Goal: Communication & Community: Answer question/provide support

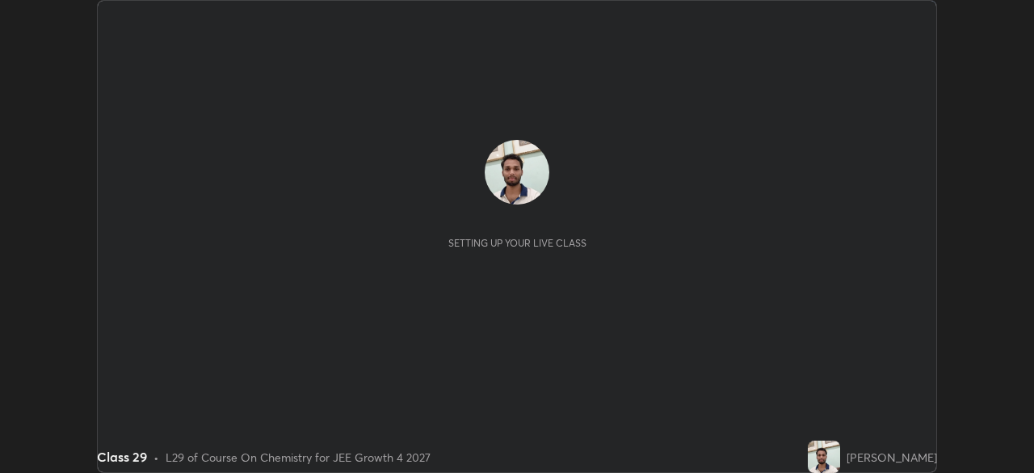
scroll to position [473, 1034]
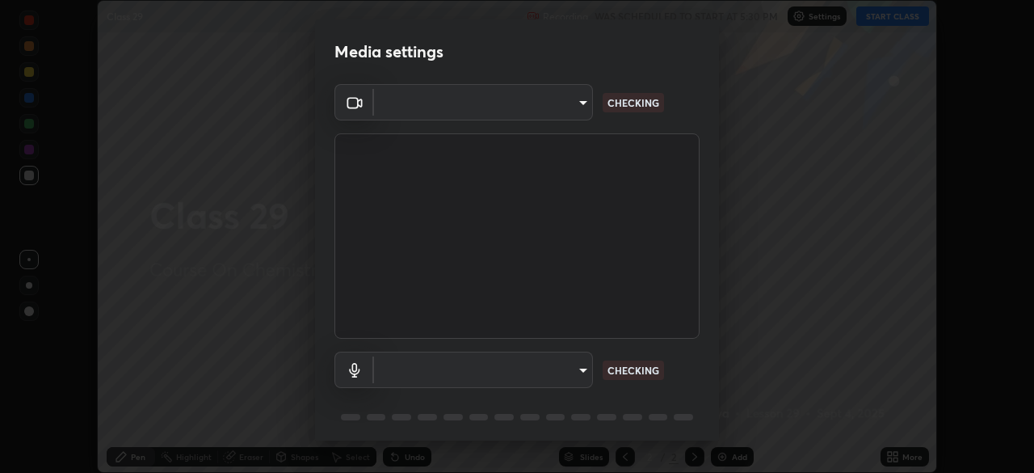
type input "d5561f72755abe6737233b78814172c328ae5881698d55e8cfa6aa091026f192"
type input "communications"
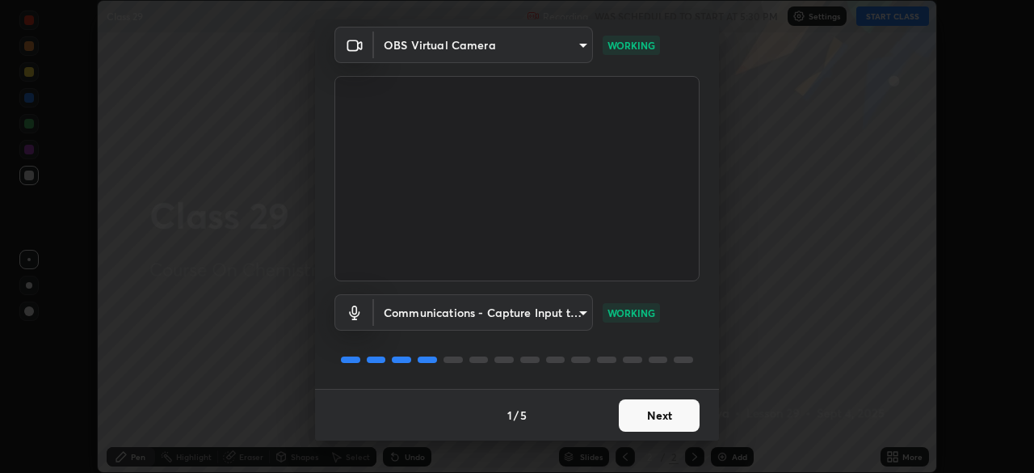
click at [671, 414] on button "Next" at bounding box center [659, 415] width 81 height 32
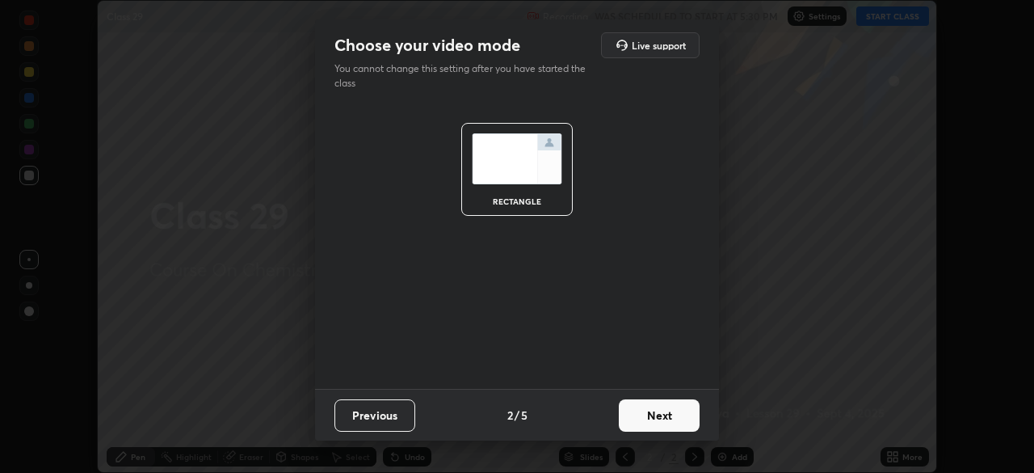
click at [671, 414] on button "Next" at bounding box center [659, 415] width 81 height 32
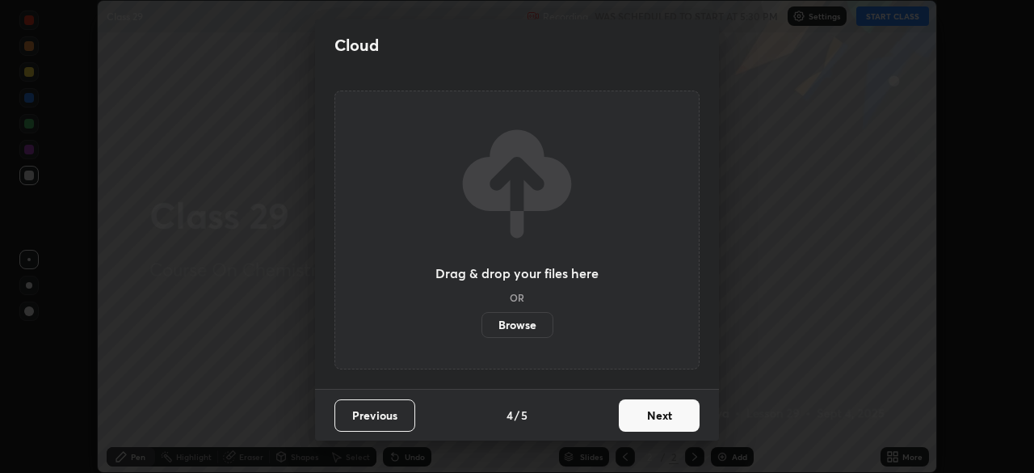
click at [673, 418] on button "Next" at bounding box center [659, 415] width 81 height 32
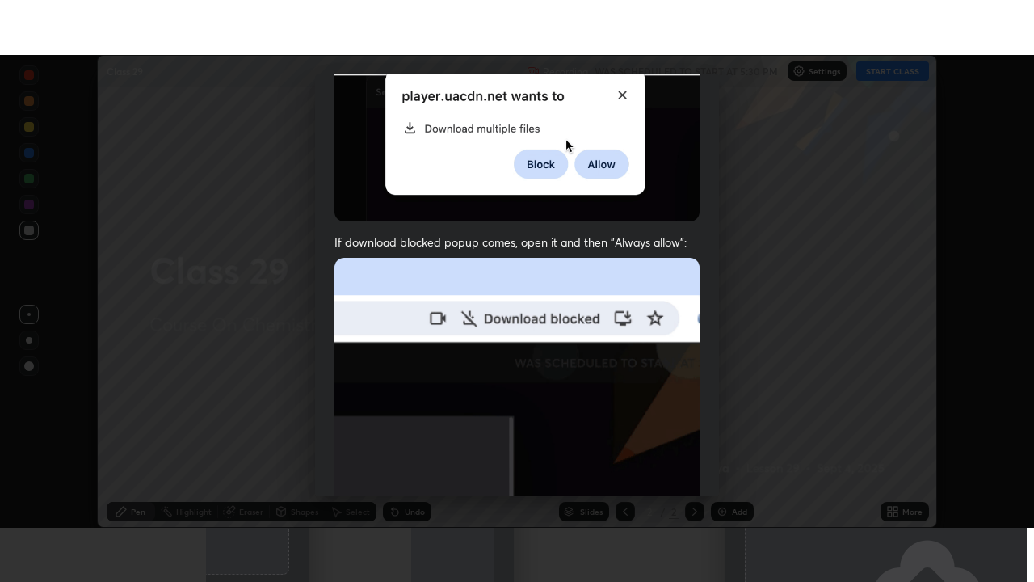
scroll to position [387, 0]
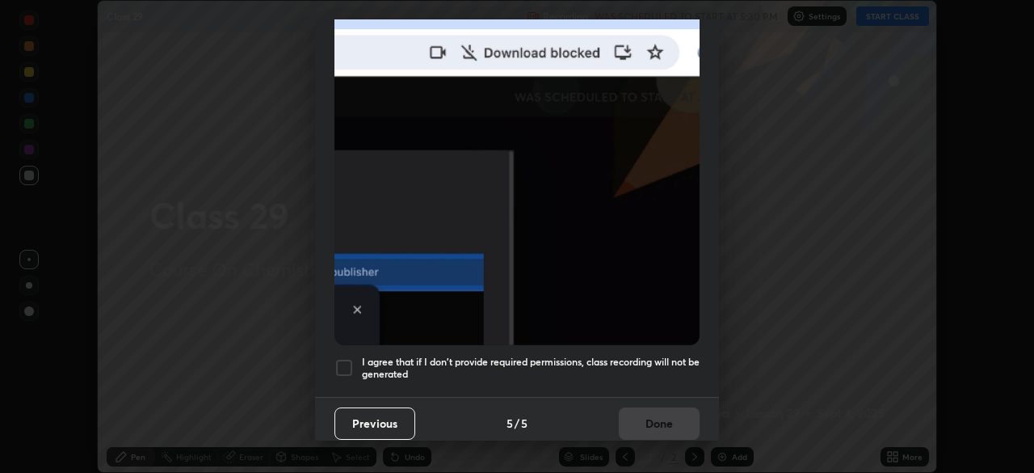
click at [341, 365] on div at bounding box center [343, 367] width 19 height 19
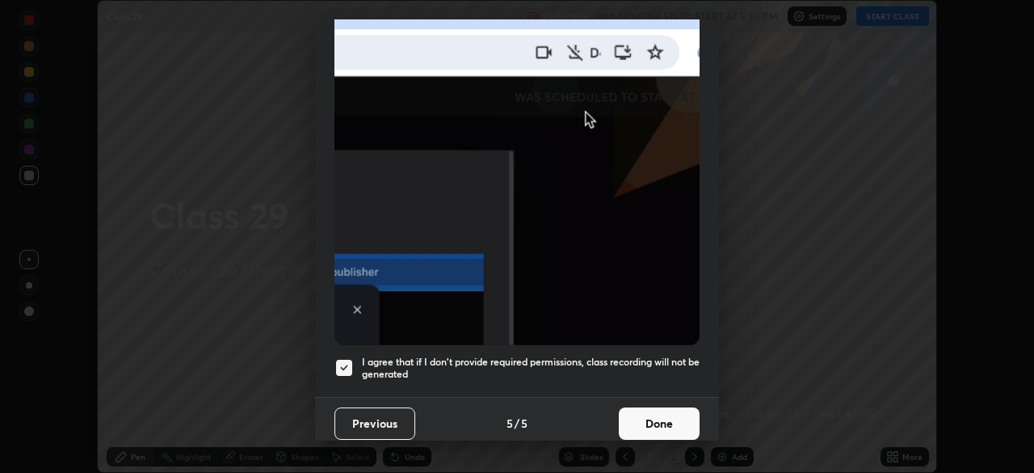
click at [667, 418] on button "Done" at bounding box center [659, 423] width 81 height 32
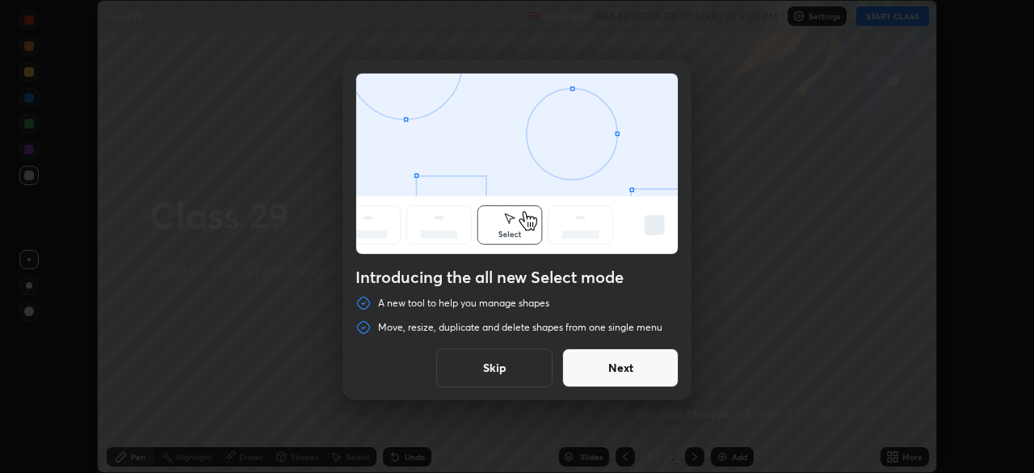
click at [629, 373] on button "Next" at bounding box center [620, 367] width 116 height 39
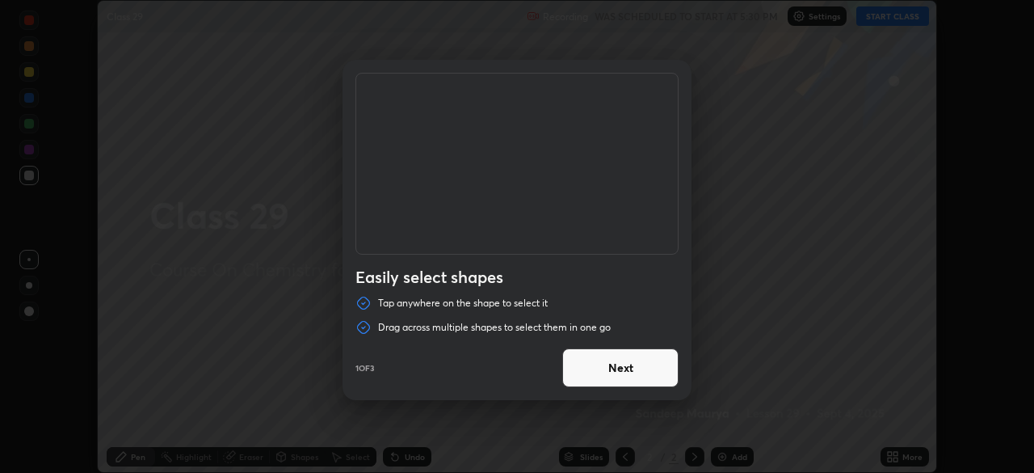
click at [654, 371] on button "Next" at bounding box center [620, 367] width 116 height 39
click at [657, 365] on button "Next" at bounding box center [620, 367] width 116 height 39
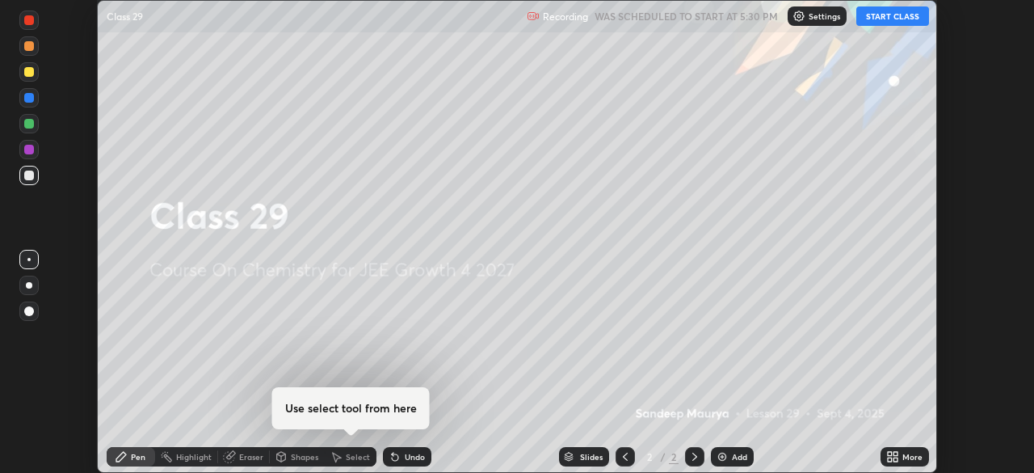
click at [907, 11] on button "START CLASS" at bounding box center [892, 15] width 73 height 19
click at [894, 458] on icon at bounding box center [896, 459] width 4 height 4
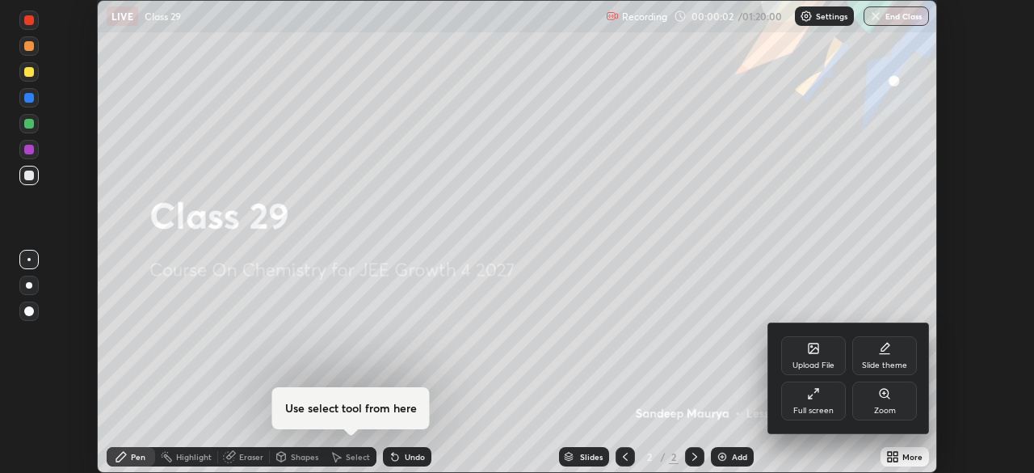
click at [823, 404] on div "Full screen" at bounding box center [813, 400] width 65 height 39
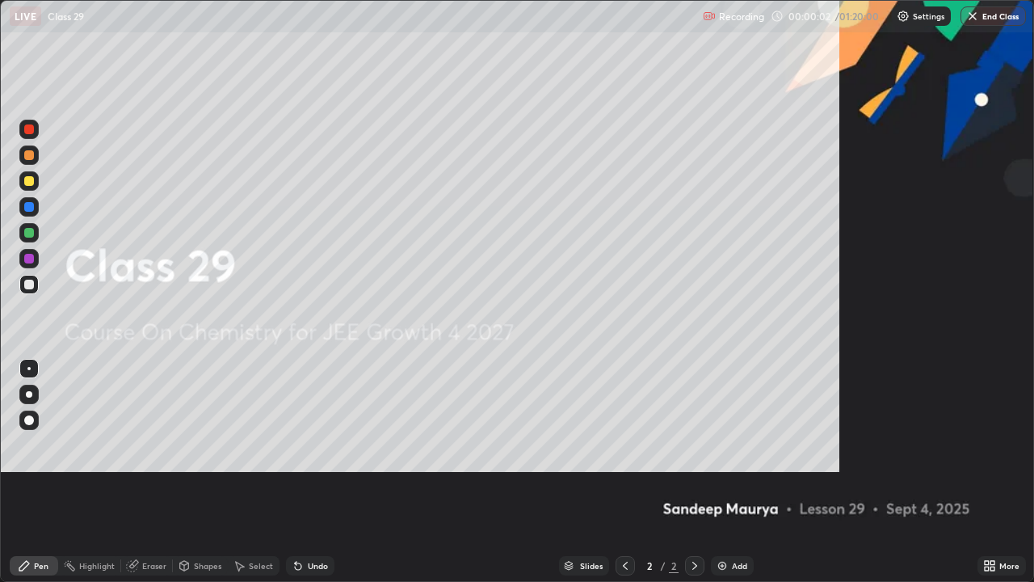
scroll to position [582, 1034]
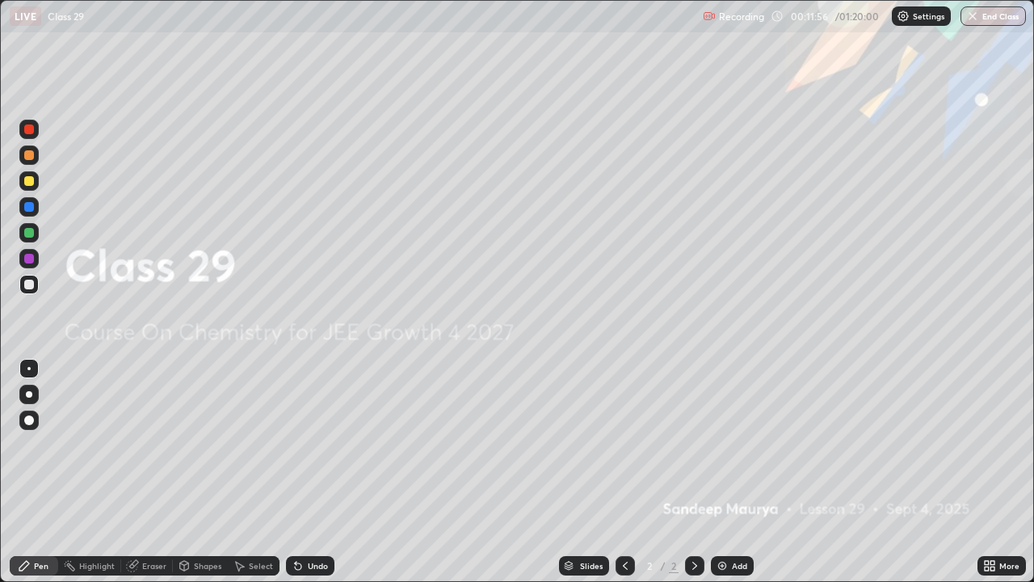
click at [722, 472] on img at bounding box center [722, 565] width 13 height 13
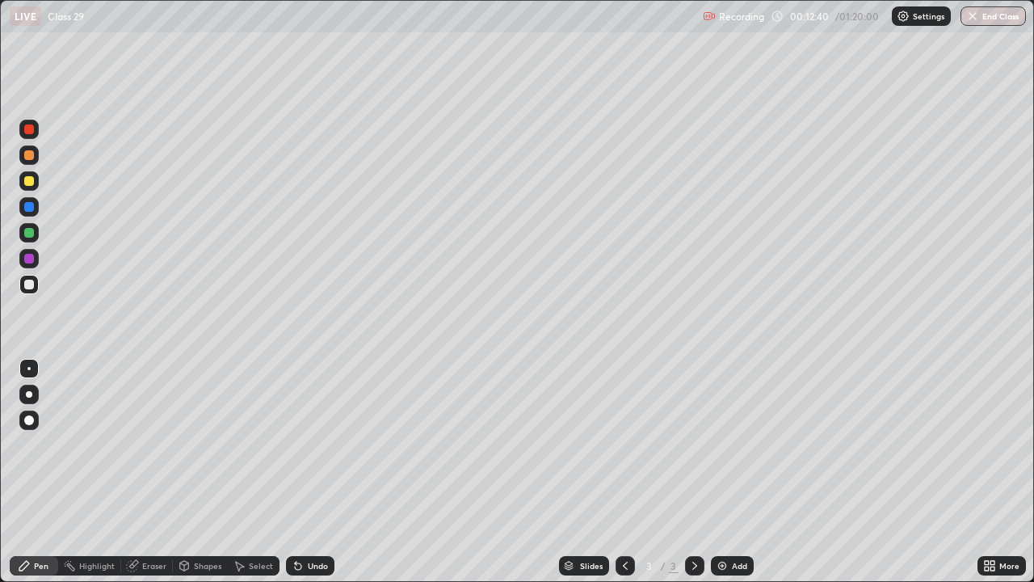
click at [32, 156] on div at bounding box center [29, 155] width 10 height 10
click at [295, 472] on icon at bounding box center [296, 563] width 2 height 2
click at [298, 472] on div "Undo" at bounding box center [310, 565] width 48 height 19
click at [30, 207] on div at bounding box center [29, 207] width 10 height 10
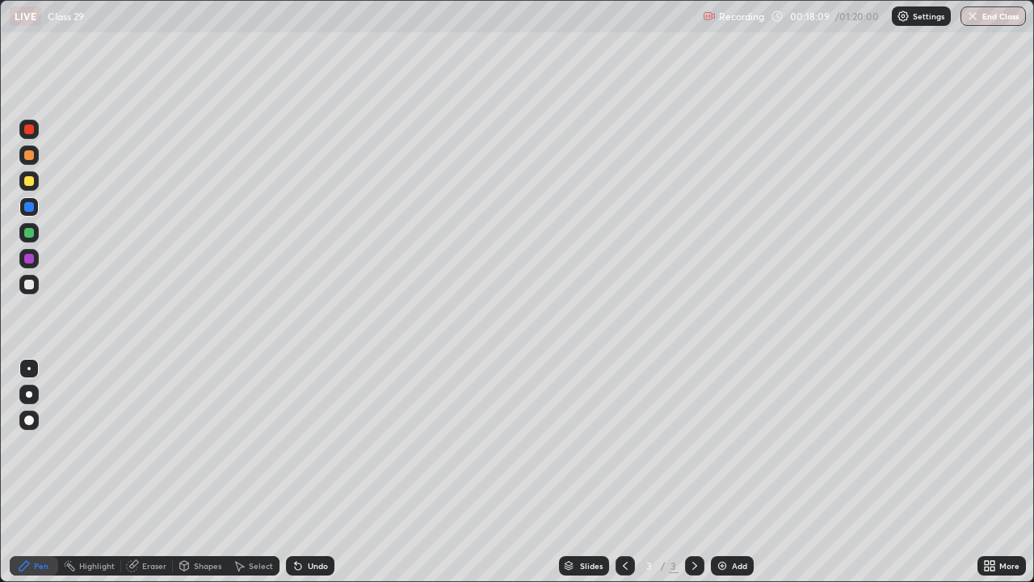
click at [728, 472] on div "Add" at bounding box center [732, 565] width 43 height 19
click at [28, 230] on div at bounding box center [29, 233] width 10 height 10
click at [36, 259] on div at bounding box center [28, 258] width 19 height 19
click at [21, 210] on div at bounding box center [28, 206] width 19 height 19
click at [718, 472] on img at bounding box center [722, 565] width 13 height 13
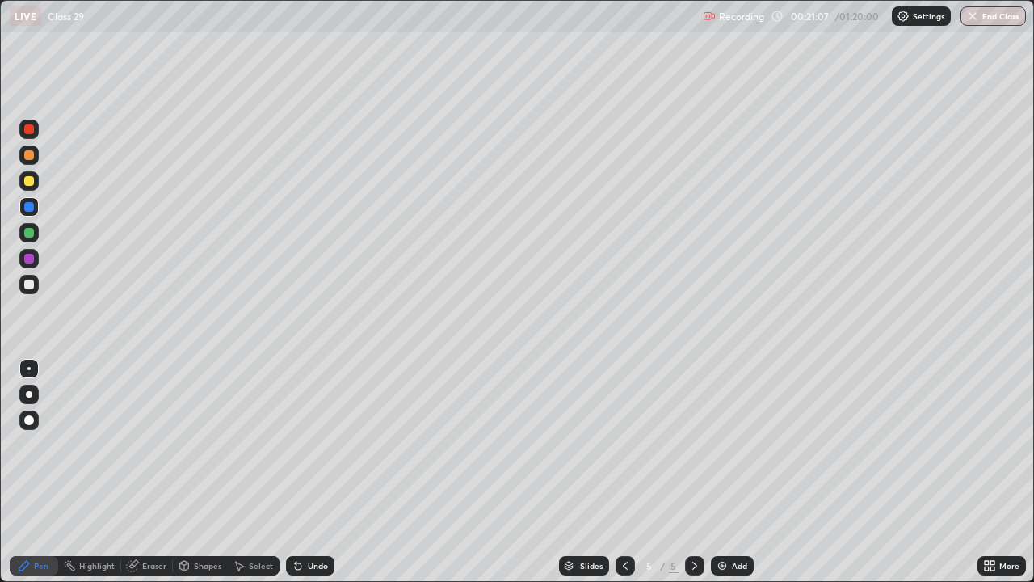
click at [624, 472] on icon at bounding box center [625, 565] width 13 height 13
click at [693, 472] on icon at bounding box center [694, 565] width 13 height 13
click at [686, 472] on div at bounding box center [694, 565] width 19 height 19
click at [722, 472] on img at bounding box center [722, 565] width 13 height 13
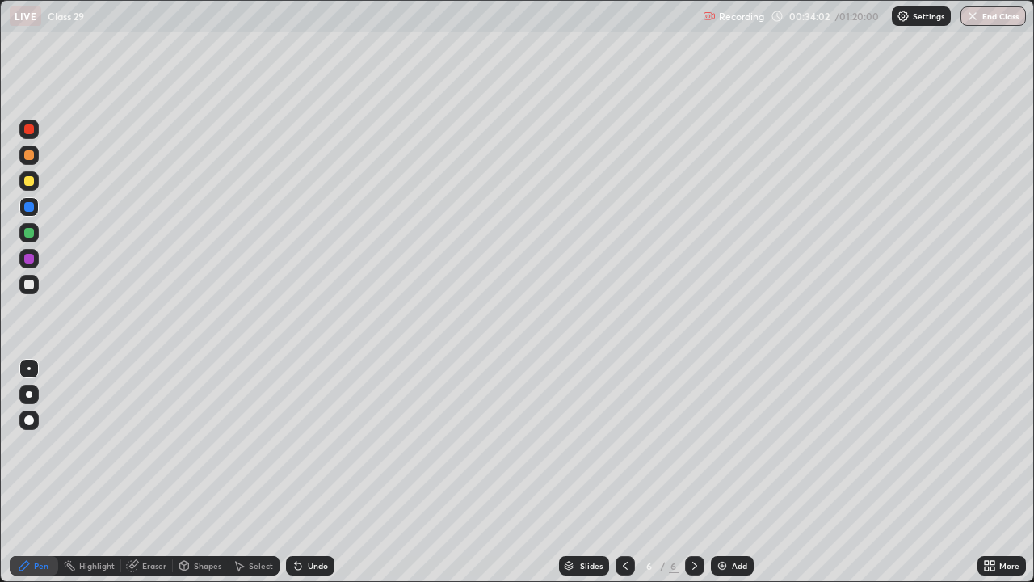
click at [30, 155] on div at bounding box center [29, 155] width 10 height 10
click at [32, 206] on div at bounding box center [29, 207] width 10 height 10
click at [308, 472] on div "Undo" at bounding box center [318, 566] width 20 height 8
click at [725, 472] on img at bounding box center [722, 565] width 13 height 13
click at [35, 155] on div at bounding box center [28, 154] width 19 height 19
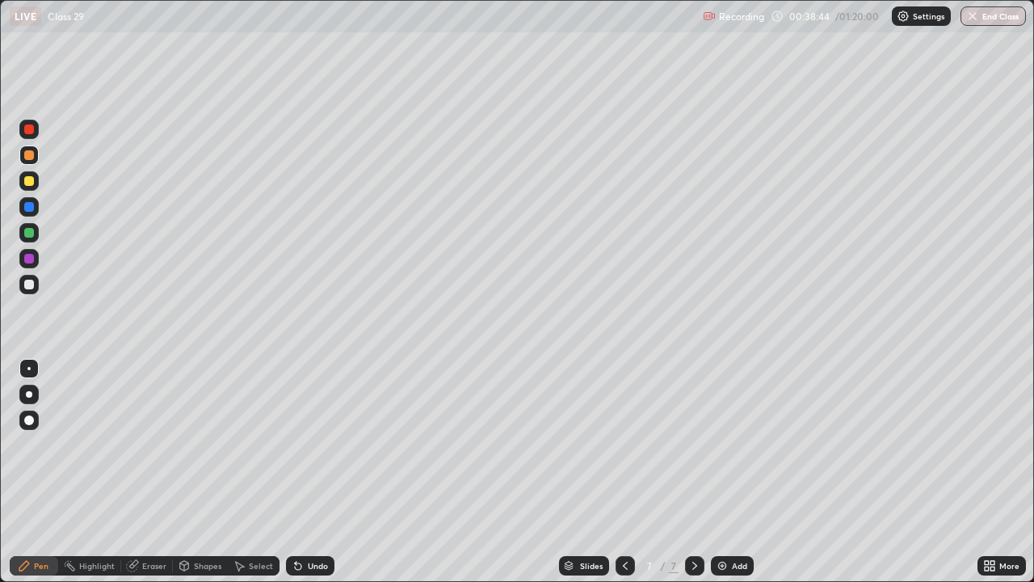
click at [29, 283] on div at bounding box center [29, 285] width 10 height 10
click at [625, 472] on div at bounding box center [625, 565] width 19 height 32
click at [625, 472] on icon at bounding box center [625, 565] width 13 height 13
click at [688, 472] on div at bounding box center [694, 565] width 19 height 19
click at [693, 472] on icon at bounding box center [694, 565] width 13 height 13
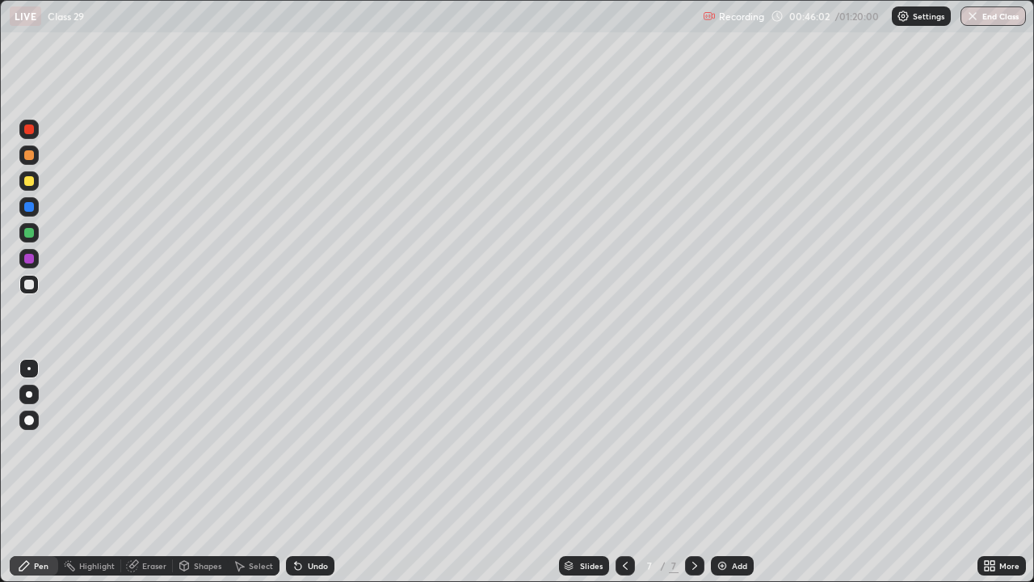
click at [693, 472] on icon at bounding box center [694, 565] width 13 height 13
click at [721, 472] on img at bounding box center [722, 565] width 13 height 13
click at [30, 155] on div at bounding box center [29, 155] width 10 height 10
click at [31, 185] on div at bounding box center [29, 181] width 10 height 10
click at [308, 472] on div "Undo" at bounding box center [318, 566] width 20 height 8
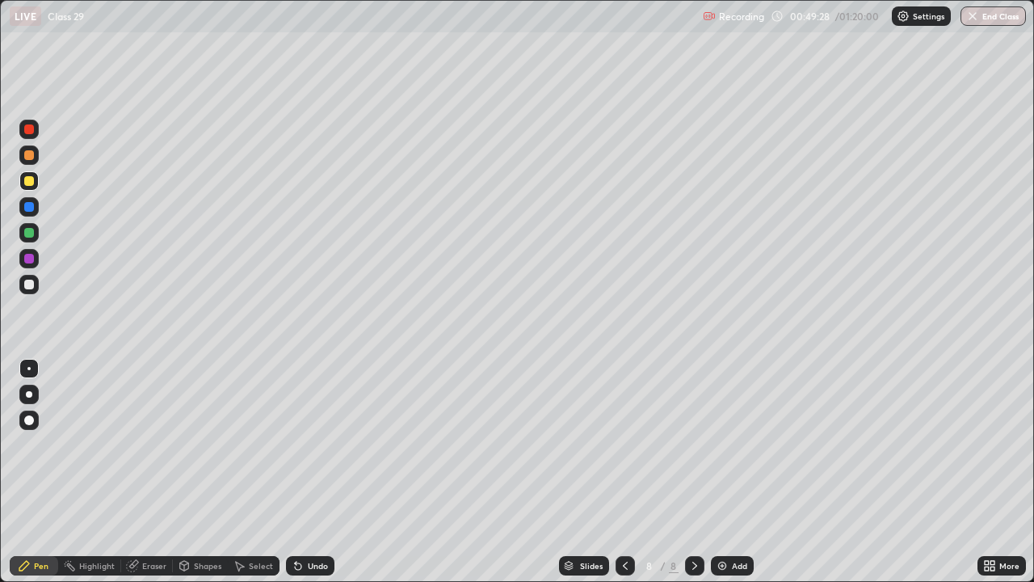
click at [308, 472] on div "Undo" at bounding box center [318, 566] width 20 height 8
click at [32, 204] on div at bounding box center [29, 207] width 10 height 10
click at [308, 472] on div "Undo" at bounding box center [318, 566] width 20 height 8
click at [718, 472] on img at bounding box center [722, 565] width 13 height 13
click at [29, 234] on div at bounding box center [29, 233] width 10 height 10
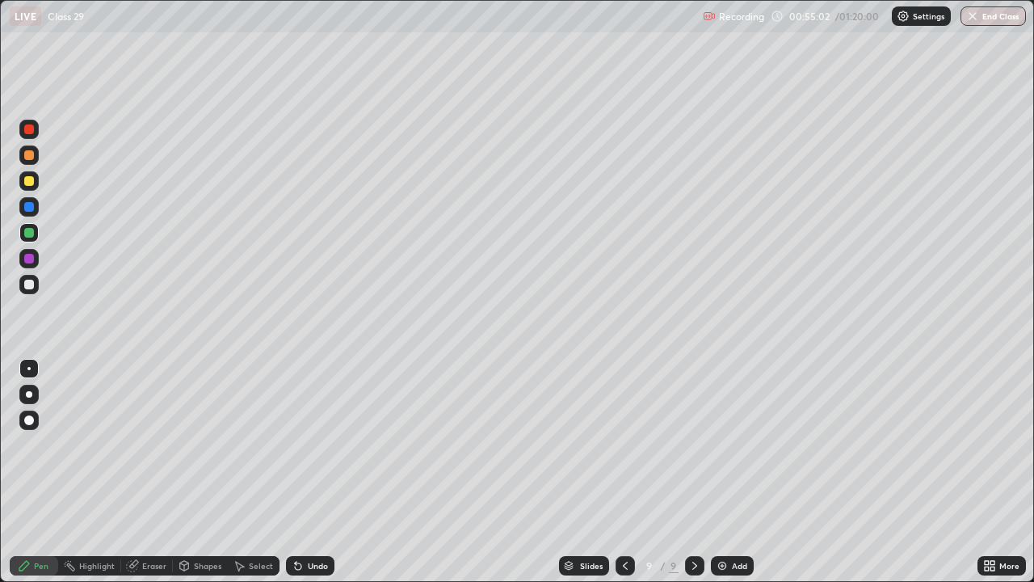
click at [31, 284] on div at bounding box center [29, 285] width 10 height 10
click at [723, 472] on img at bounding box center [722, 565] width 13 height 13
click at [29, 127] on div at bounding box center [29, 129] width 10 height 10
click at [32, 154] on div at bounding box center [29, 155] width 10 height 10
click at [621, 472] on icon at bounding box center [624, 565] width 13 height 13
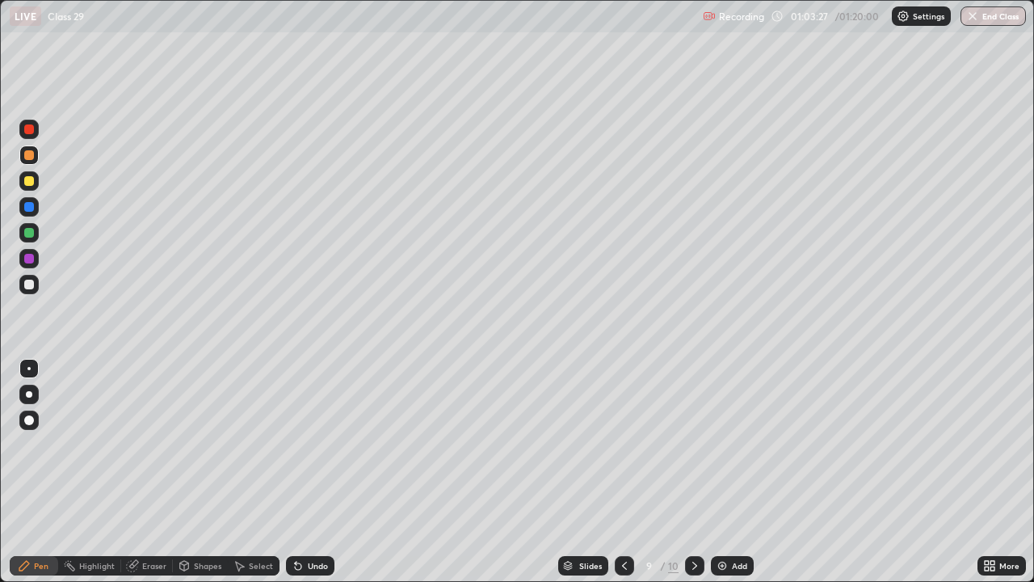
click at [692, 472] on icon at bounding box center [694, 565] width 13 height 13
click at [625, 472] on icon at bounding box center [624, 565] width 13 height 13
click at [693, 472] on icon at bounding box center [694, 565] width 13 height 13
click at [29, 182] on div at bounding box center [29, 181] width 10 height 10
click at [622, 472] on icon at bounding box center [624, 566] width 5 height 8
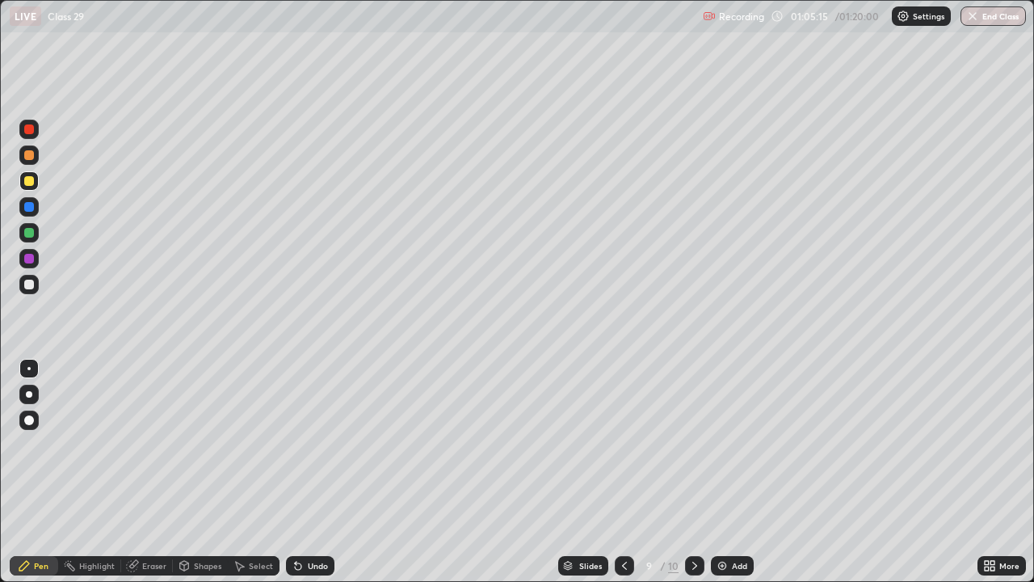
click at [693, 472] on icon at bounding box center [694, 565] width 13 height 13
click at [623, 472] on icon at bounding box center [624, 565] width 13 height 13
click at [696, 472] on icon at bounding box center [694, 565] width 13 height 13
click at [28, 234] on div at bounding box center [29, 233] width 10 height 10
click at [623, 472] on icon at bounding box center [624, 565] width 13 height 13
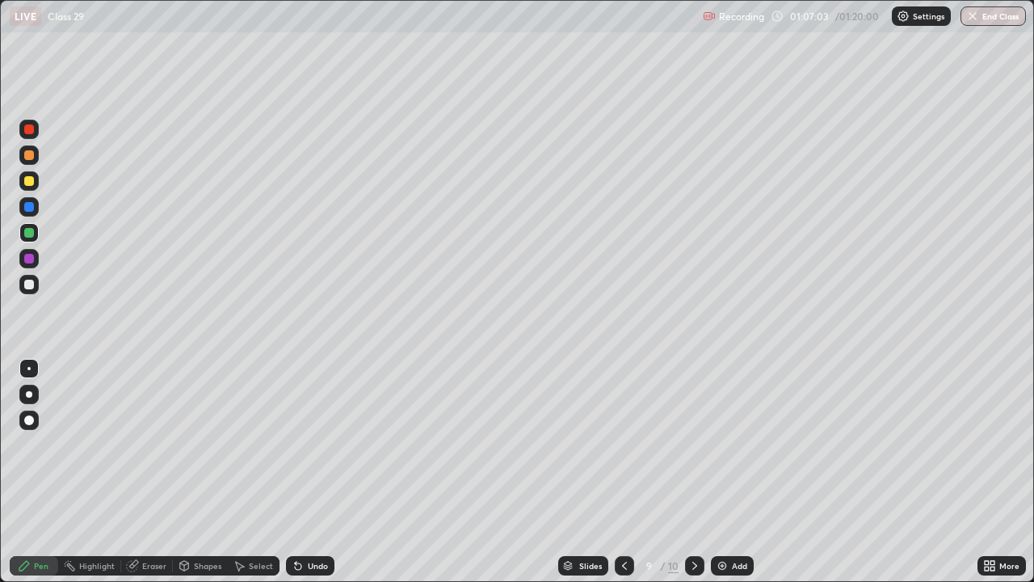
click at [693, 472] on icon at bounding box center [694, 565] width 13 height 13
click at [301, 472] on div "Undo" at bounding box center [310, 565] width 48 height 19
click at [296, 472] on icon at bounding box center [298, 566] width 6 height 6
click at [685, 472] on div at bounding box center [694, 565] width 19 height 32
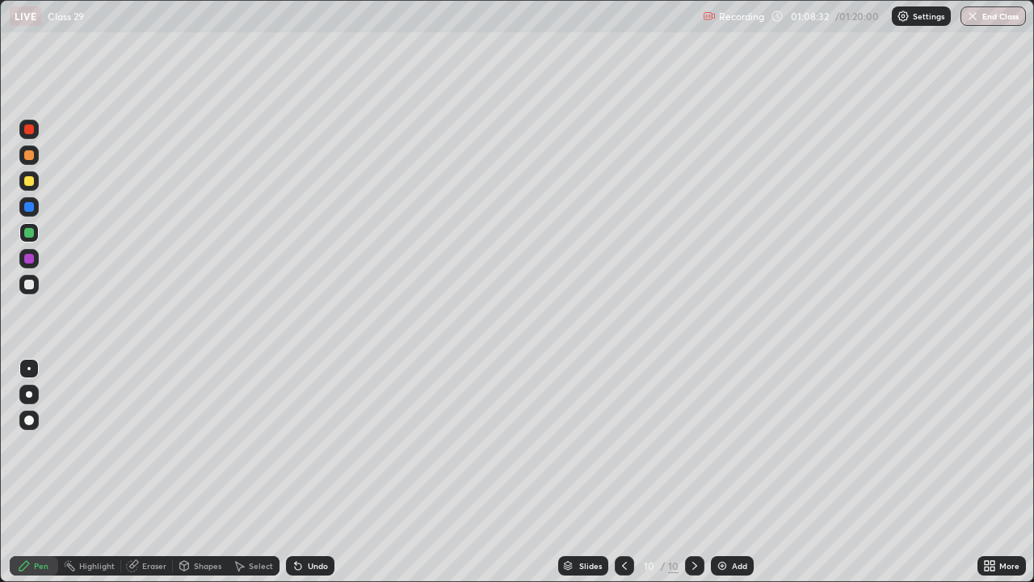
click at [672, 472] on div "10" at bounding box center [673, 565] width 11 height 15
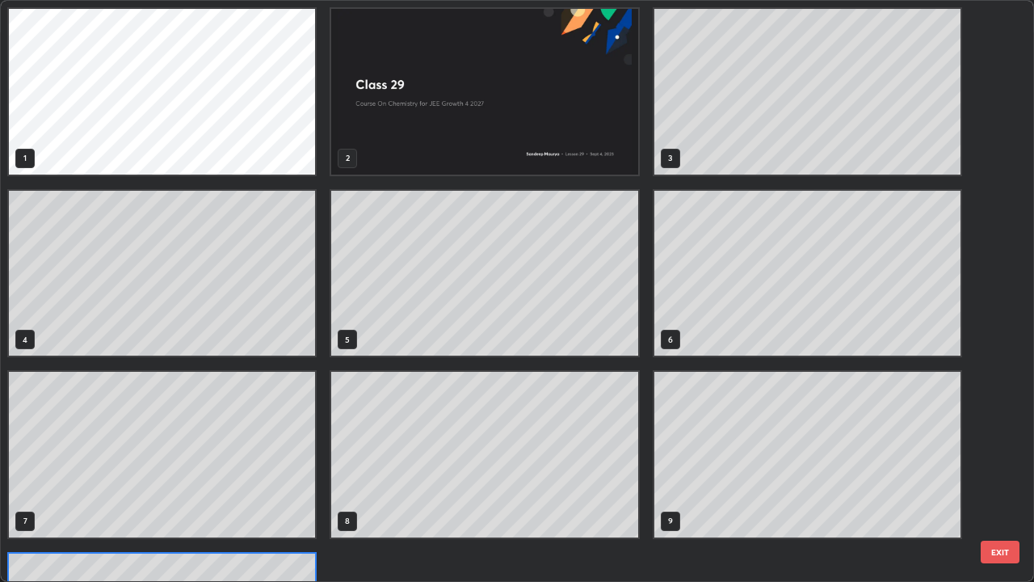
click at [720, 472] on div "1 2 3 4 5 6 7 8 9 10" at bounding box center [503, 291] width 1004 height 580
click at [722, 472] on div "1 2 3 4 5 6 7 8 9 10" at bounding box center [485, 364] width 968 height 726
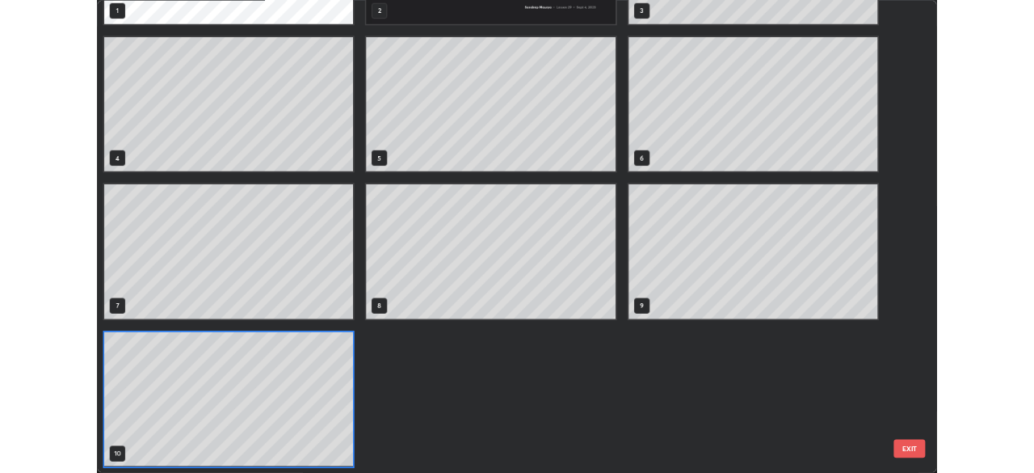
scroll to position [575, 1024]
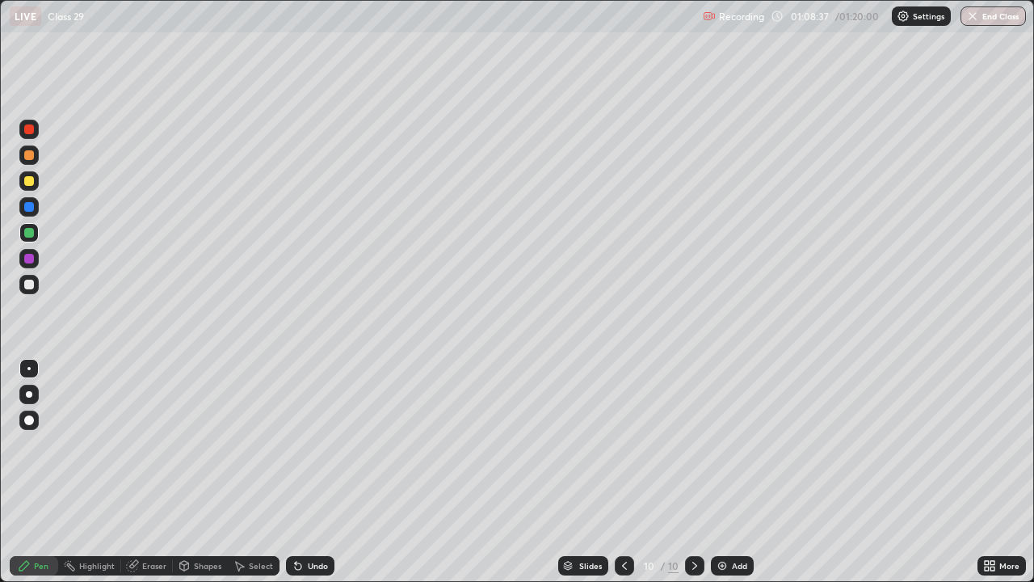
click at [726, 472] on img at bounding box center [722, 565] width 13 height 13
click at [623, 472] on icon at bounding box center [625, 566] width 5 height 8
click at [693, 472] on icon at bounding box center [694, 565] width 13 height 13
click at [978, 15] on img "button" at bounding box center [972, 16] width 13 height 13
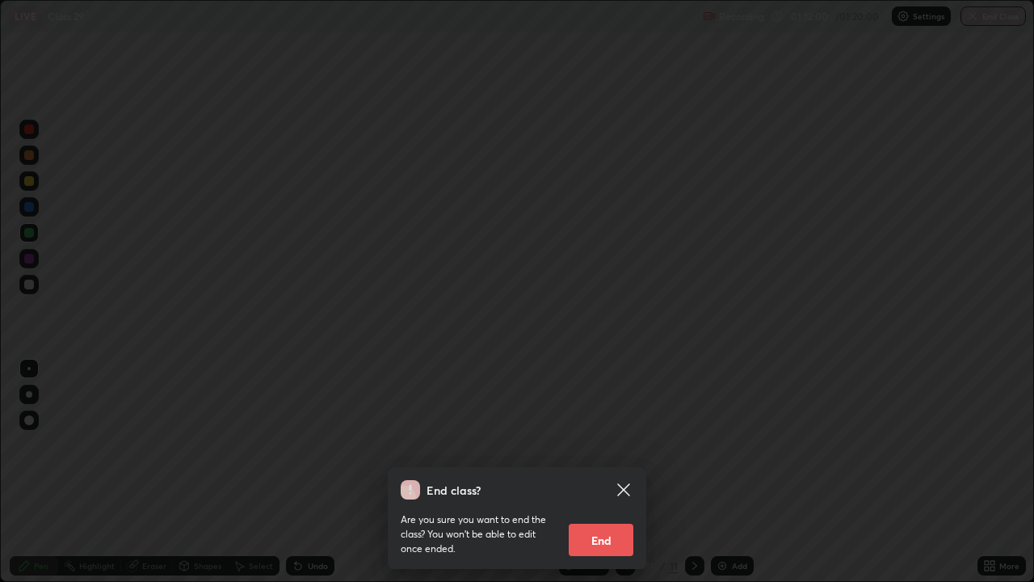
click at [613, 472] on button "End" at bounding box center [601, 540] width 65 height 32
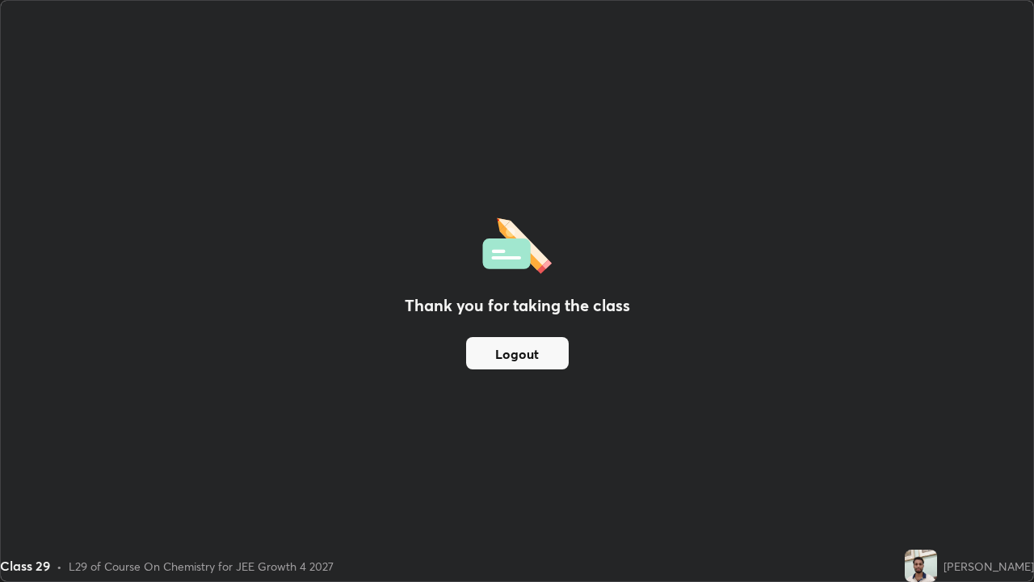
click at [826, 358] on div "Thank you for taking the class Logout" at bounding box center [517, 291] width 1033 height 580
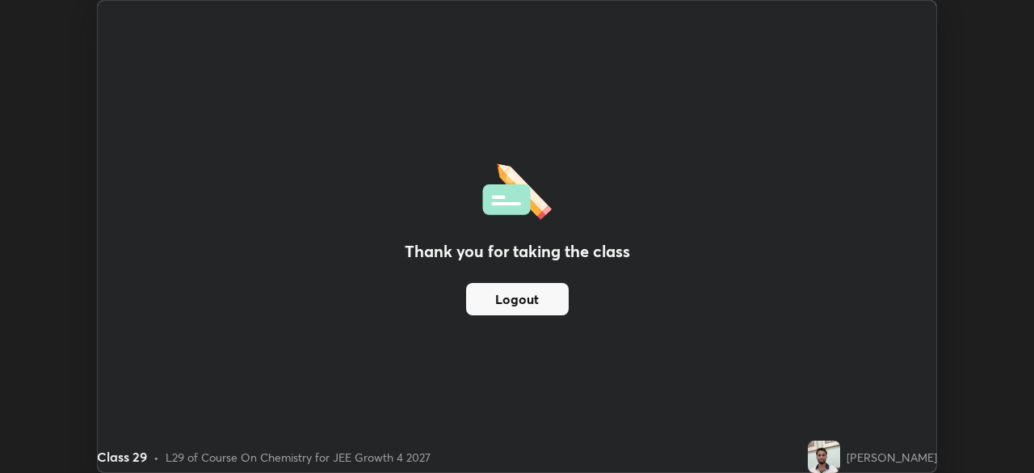
scroll to position [80323, 79762]
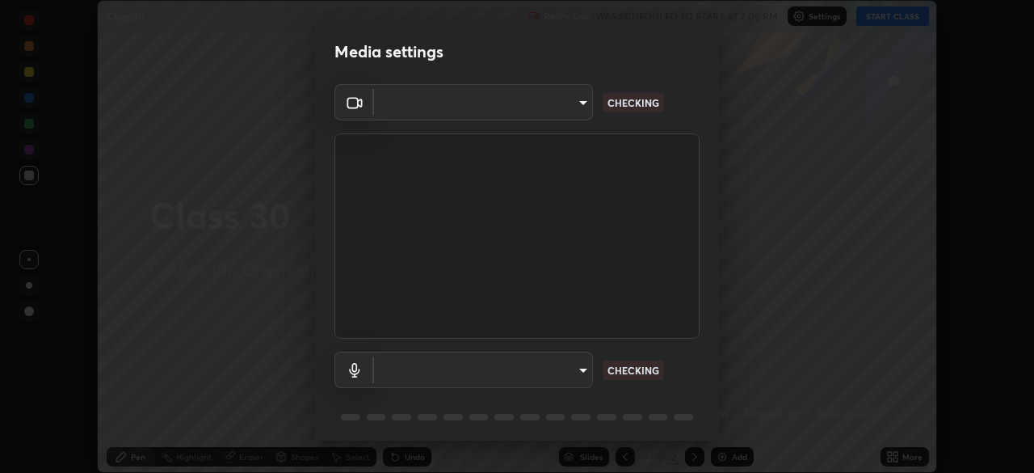
scroll to position [57, 0]
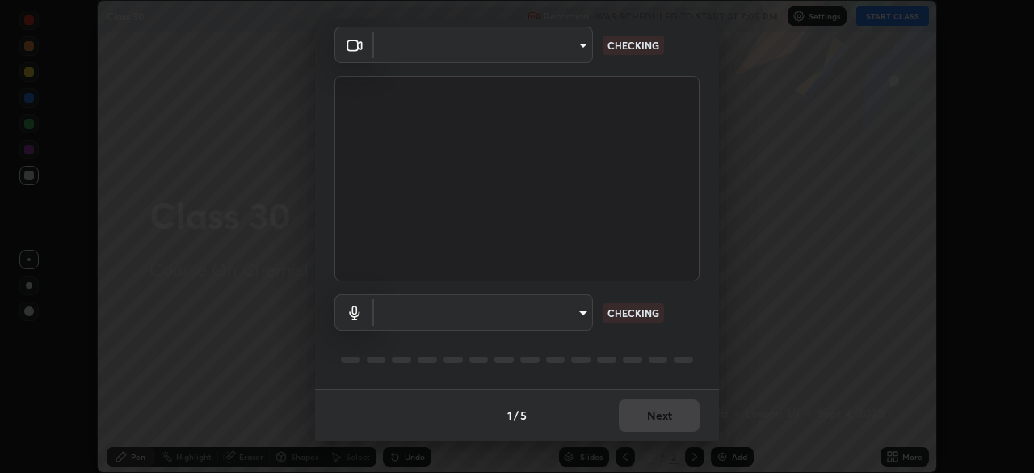
type input "d5561f72755abe6737233b78814172c328ae5881698d55e8cfa6aa091026f192"
type input "communications"
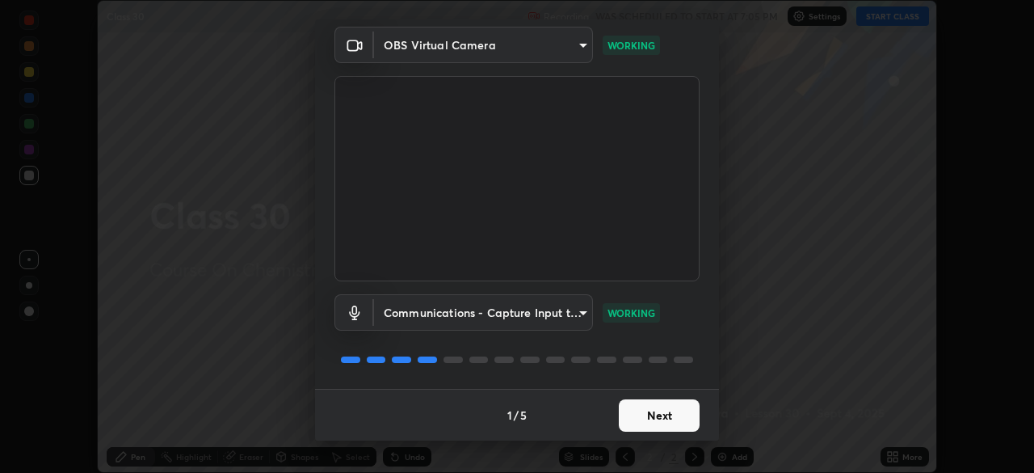
click at [653, 415] on button "Next" at bounding box center [659, 415] width 81 height 32
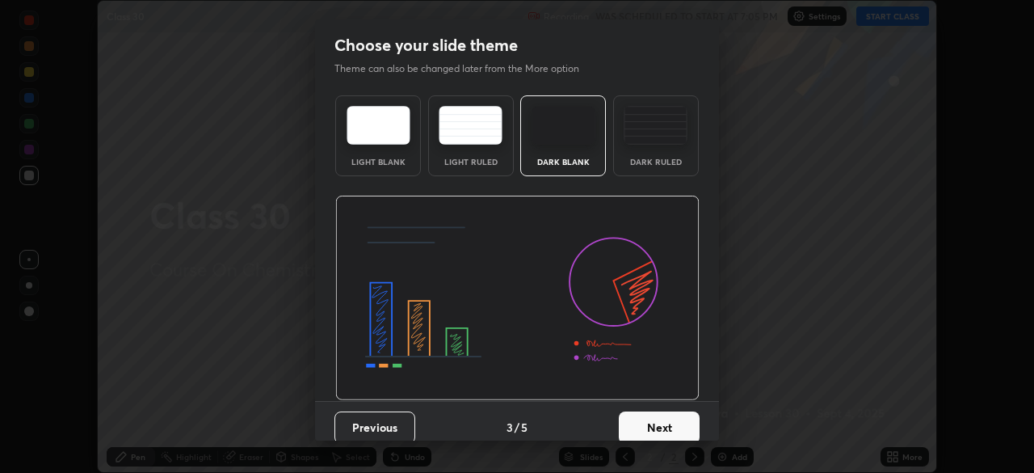
click at [652, 421] on button "Next" at bounding box center [659, 427] width 81 height 32
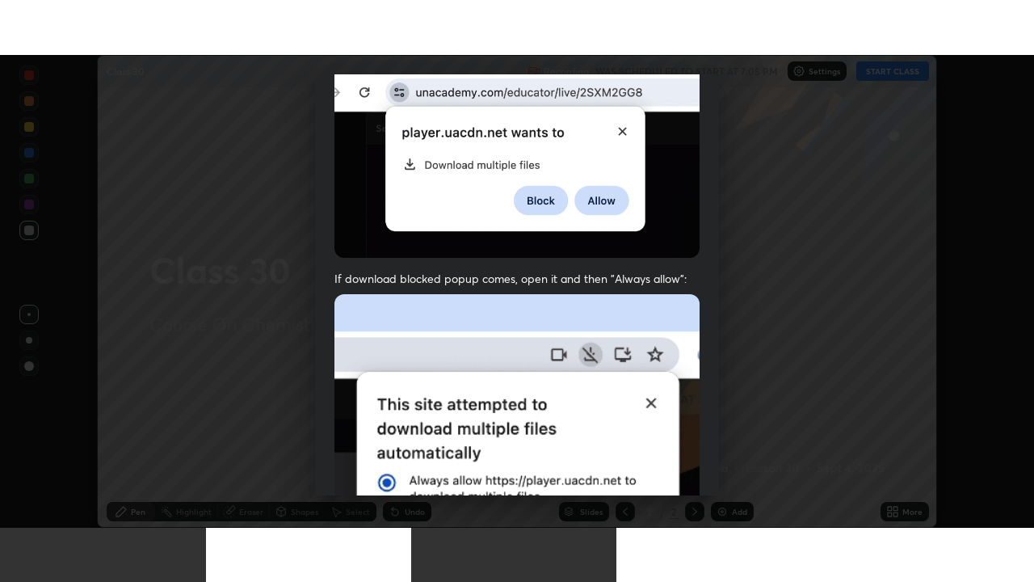
scroll to position [387, 0]
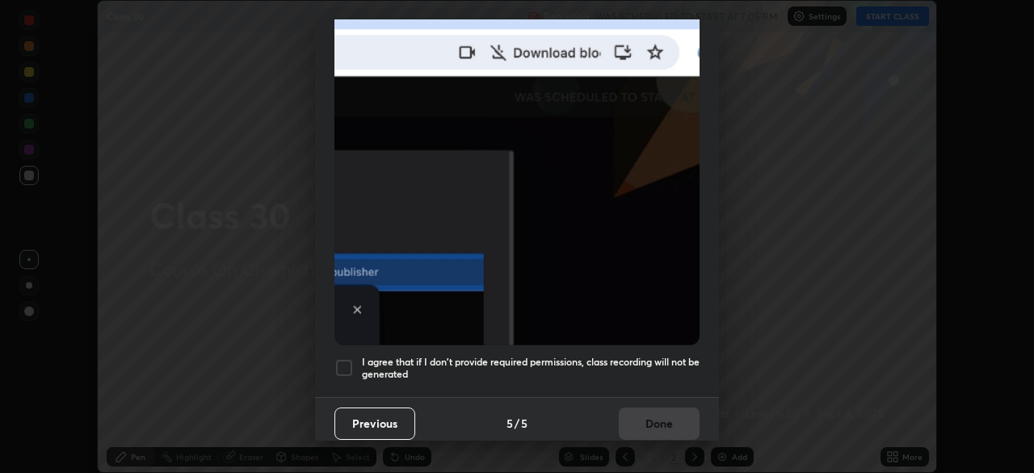
click at [338, 360] on div at bounding box center [343, 367] width 19 height 19
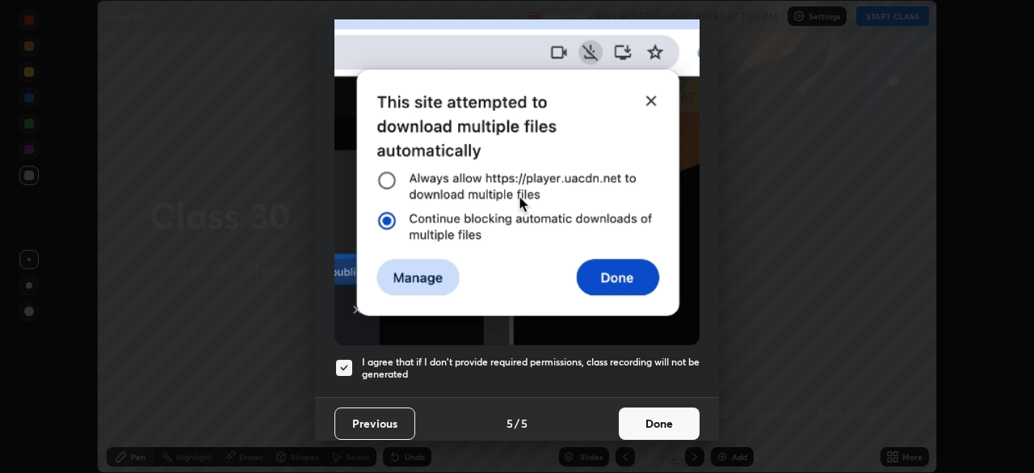
click at [670, 414] on button "Done" at bounding box center [659, 423] width 81 height 32
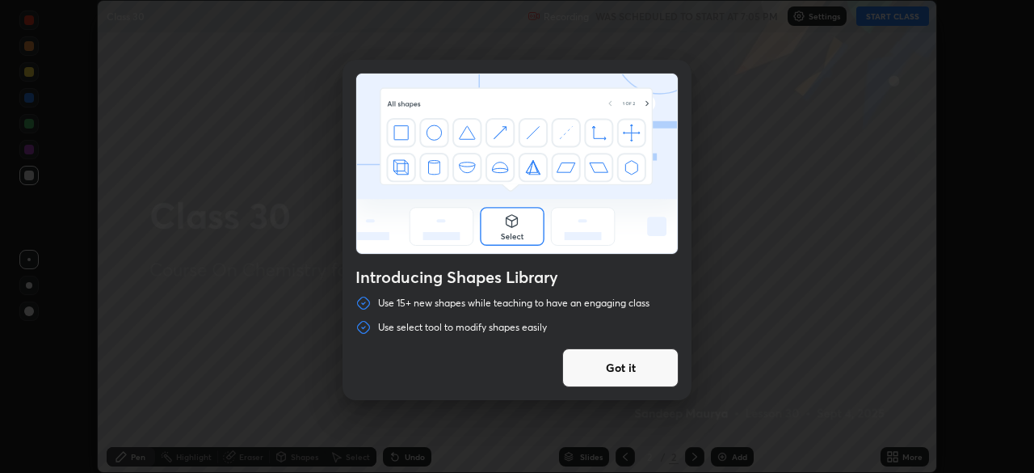
click at [896, 16] on div "Introducing Shapes Library Use 15+ new shapes while teaching to have an engagin…" at bounding box center [517, 236] width 1034 height 473
click at [642, 370] on button "Got it" at bounding box center [620, 367] width 116 height 39
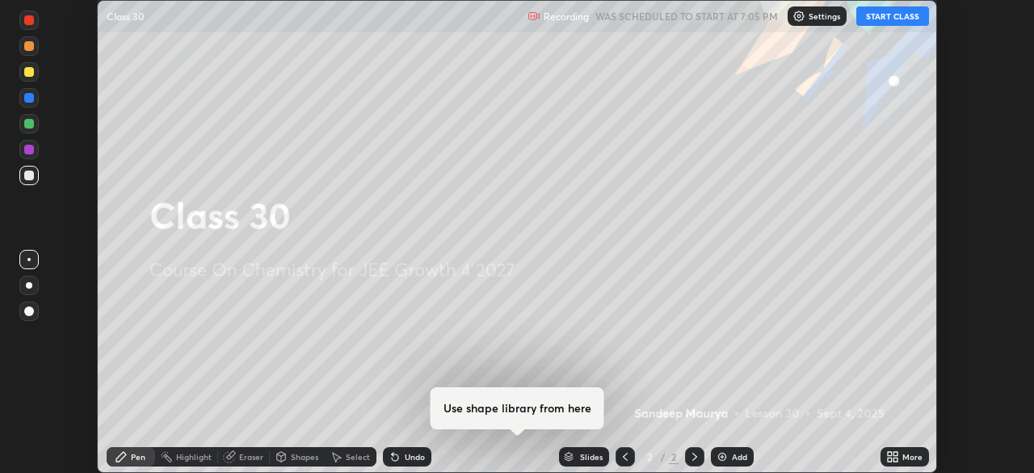
click at [895, 20] on button "START CLASS" at bounding box center [892, 15] width 73 height 19
click at [901, 457] on div "More" at bounding box center [905, 456] width 48 height 19
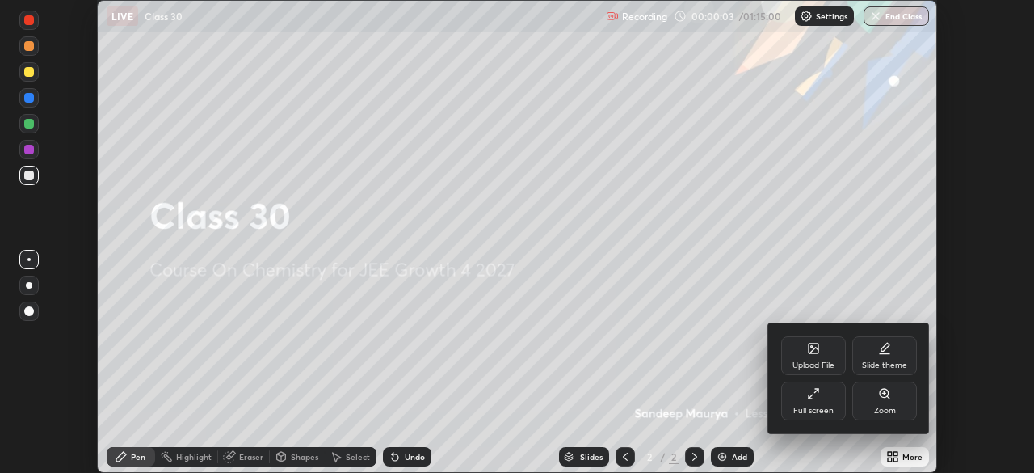
click at [810, 402] on div "Full screen" at bounding box center [813, 400] width 65 height 39
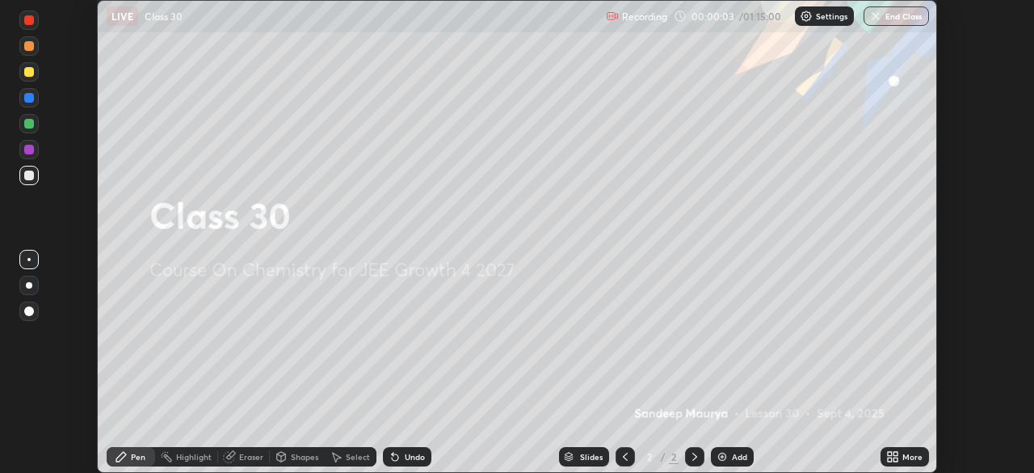
scroll to position [582, 1034]
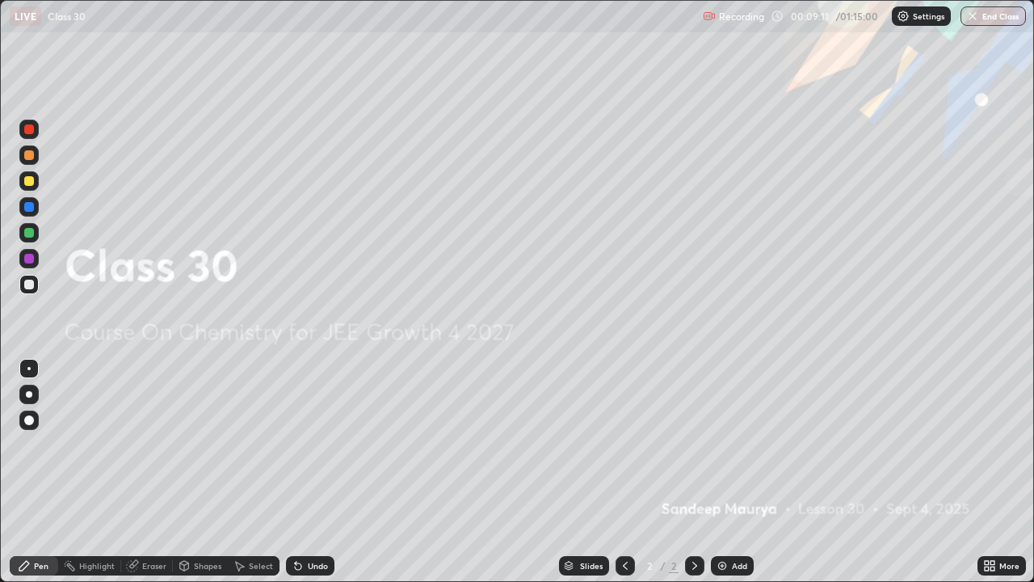
click at [724, 472] on img at bounding box center [722, 565] width 13 height 13
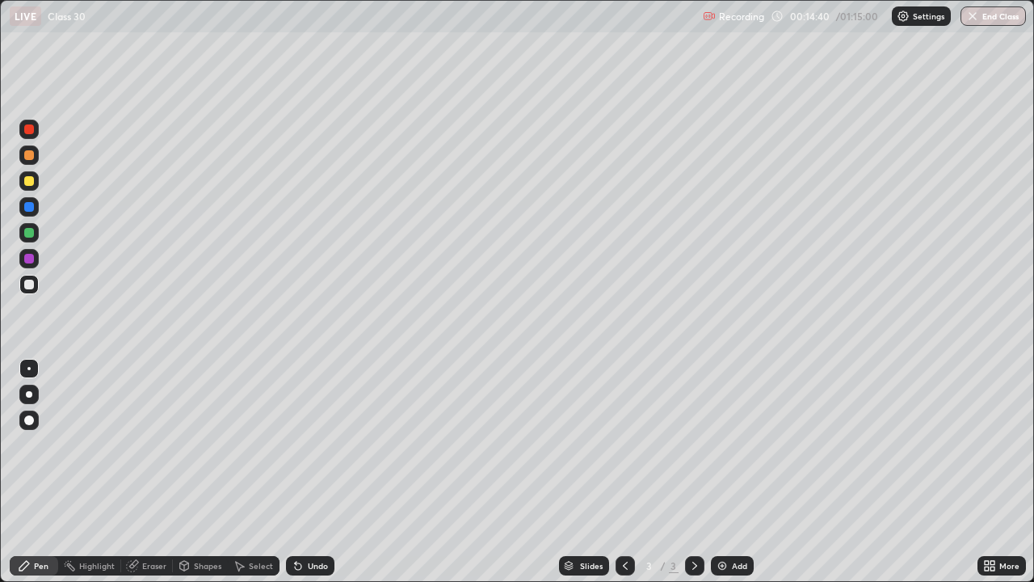
click at [313, 472] on div "Undo" at bounding box center [318, 566] width 20 height 8
click at [315, 472] on div "Undo" at bounding box center [318, 566] width 20 height 8
click at [728, 472] on div "Add" at bounding box center [732, 565] width 43 height 19
click at [295, 472] on icon at bounding box center [298, 566] width 6 height 6
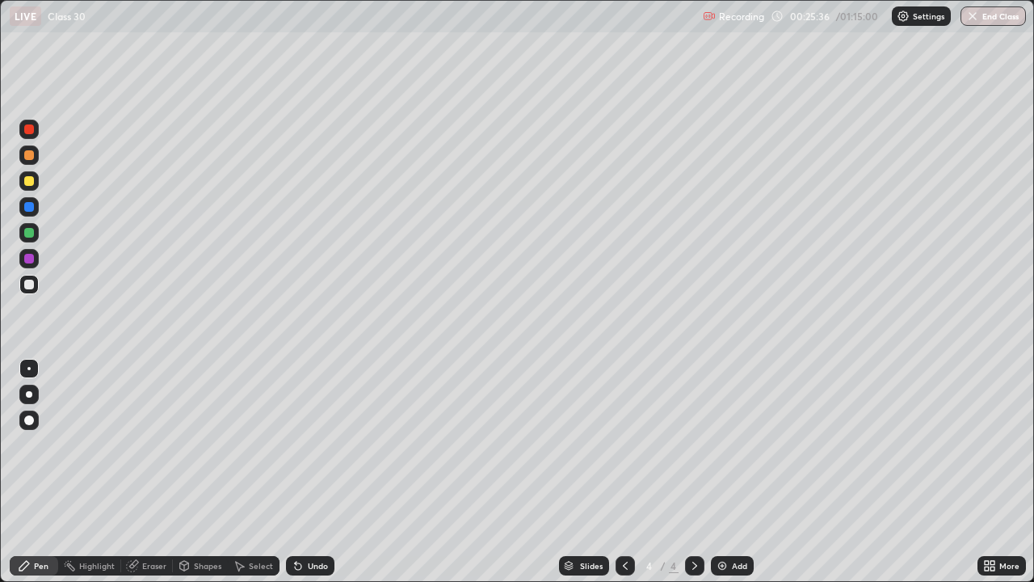
click at [32, 232] on div at bounding box center [29, 233] width 10 height 10
click at [723, 472] on img at bounding box center [722, 565] width 13 height 13
click at [619, 472] on icon at bounding box center [625, 565] width 13 height 13
click at [694, 472] on icon at bounding box center [694, 565] width 13 height 13
click at [36, 256] on div at bounding box center [28, 258] width 19 height 19
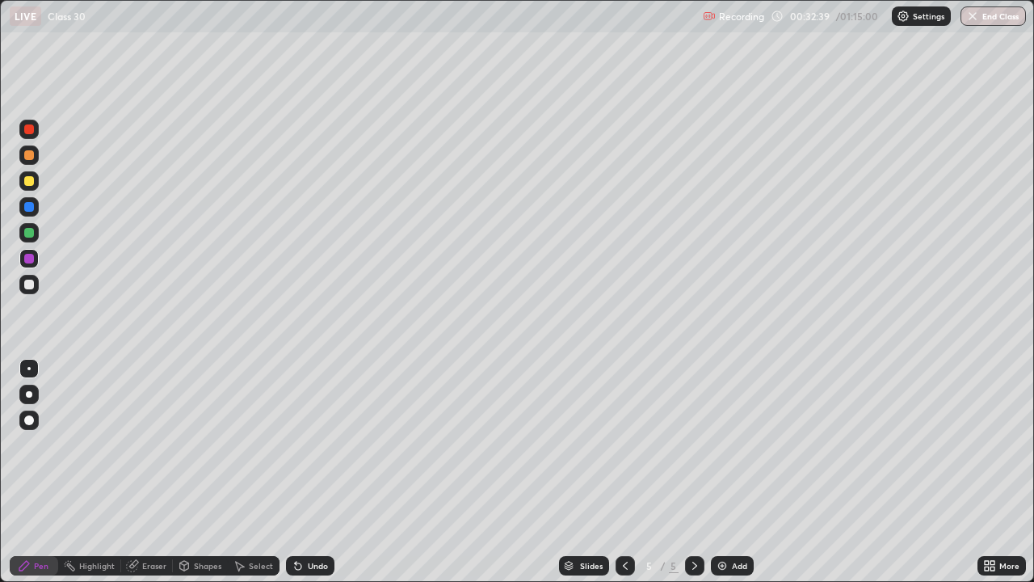
click at [722, 472] on img at bounding box center [722, 565] width 13 height 13
click at [27, 154] on div at bounding box center [29, 155] width 10 height 10
click at [29, 238] on div at bounding box center [28, 232] width 19 height 19
click at [295, 472] on icon at bounding box center [296, 563] width 2 height 2
click at [35, 284] on div at bounding box center [28, 284] width 19 height 19
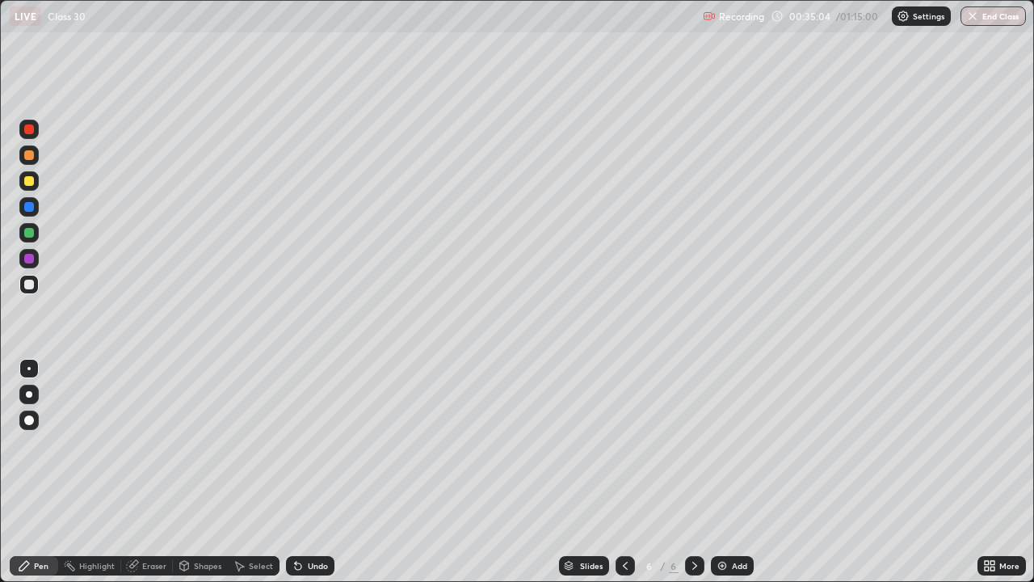
click at [322, 472] on div "Undo" at bounding box center [318, 566] width 20 height 8
click at [725, 472] on img at bounding box center [722, 565] width 13 height 13
click at [33, 258] on div at bounding box center [29, 259] width 10 height 10
click at [294, 472] on div "Undo" at bounding box center [310, 565] width 48 height 19
click at [308, 472] on div "Undo" at bounding box center [318, 566] width 20 height 8
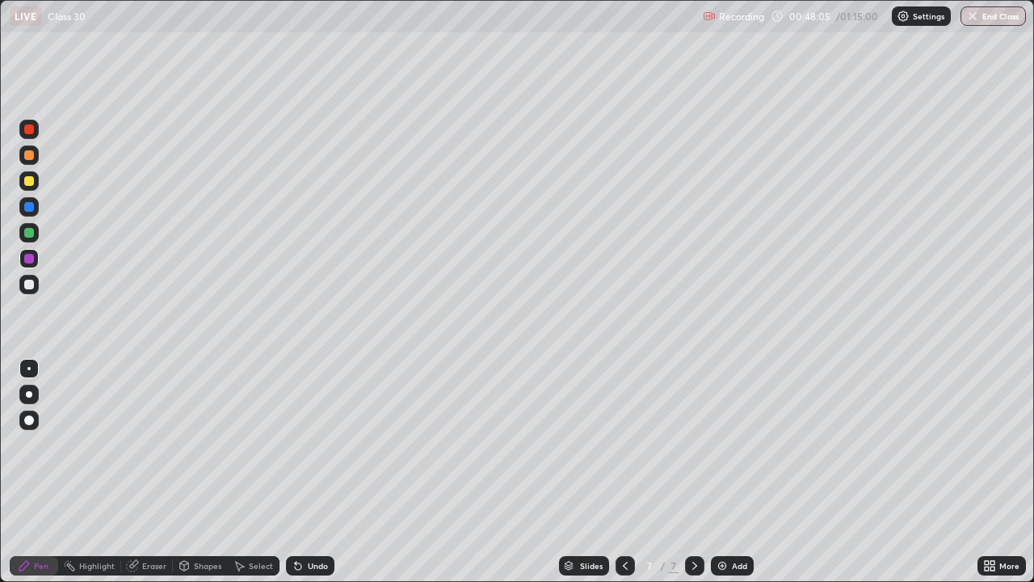
click at [301, 472] on icon at bounding box center [298, 565] width 13 height 13
click at [296, 472] on icon at bounding box center [298, 566] width 6 height 6
click at [728, 472] on div "Add" at bounding box center [732, 565] width 43 height 19
click at [32, 154] on div at bounding box center [29, 155] width 10 height 10
click at [623, 472] on icon at bounding box center [625, 565] width 13 height 13
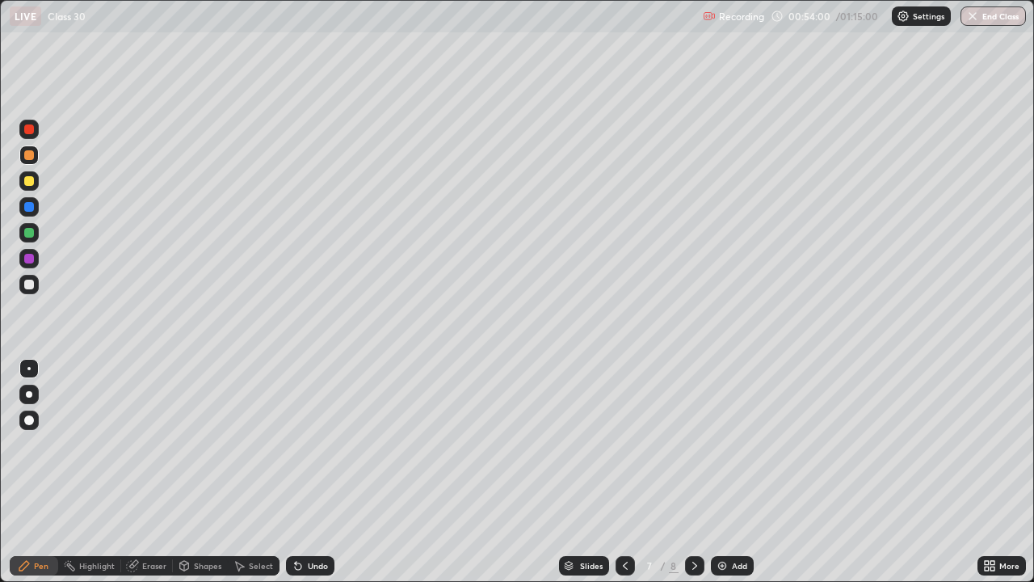
click at [693, 472] on icon at bounding box center [694, 565] width 13 height 13
click at [32, 256] on div at bounding box center [29, 259] width 10 height 10
click at [724, 472] on img at bounding box center [722, 565] width 13 height 13
click at [27, 179] on div at bounding box center [29, 181] width 10 height 10
click at [624, 472] on icon at bounding box center [625, 565] width 13 height 13
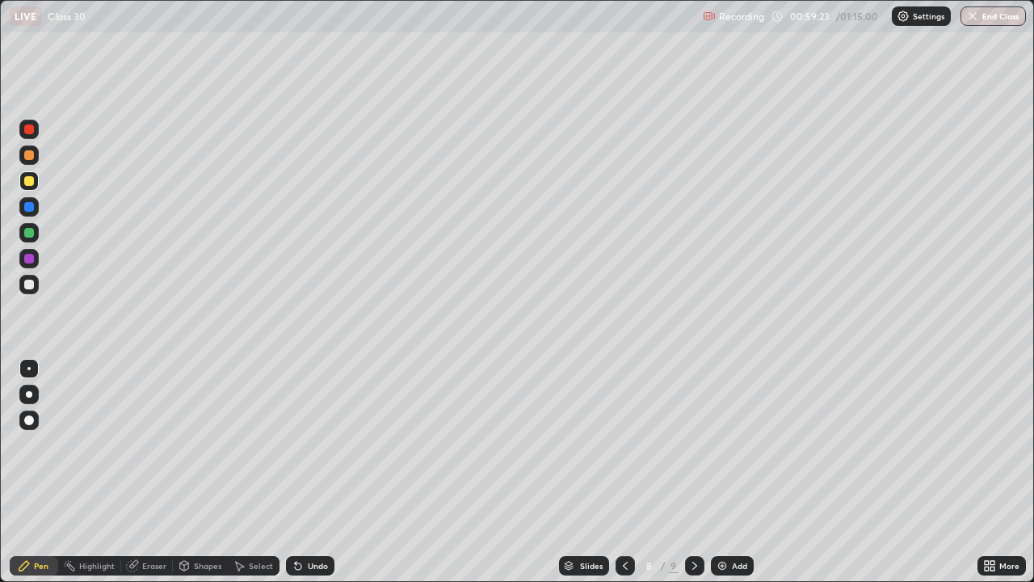
click at [693, 472] on icon at bounding box center [694, 565] width 13 height 13
click at [630, 472] on div at bounding box center [625, 565] width 19 height 19
click at [700, 472] on div at bounding box center [694, 565] width 19 height 19
click at [740, 472] on div "Add" at bounding box center [732, 565] width 43 height 19
click at [629, 472] on icon at bounding box center [624, 565] width 13 height 13
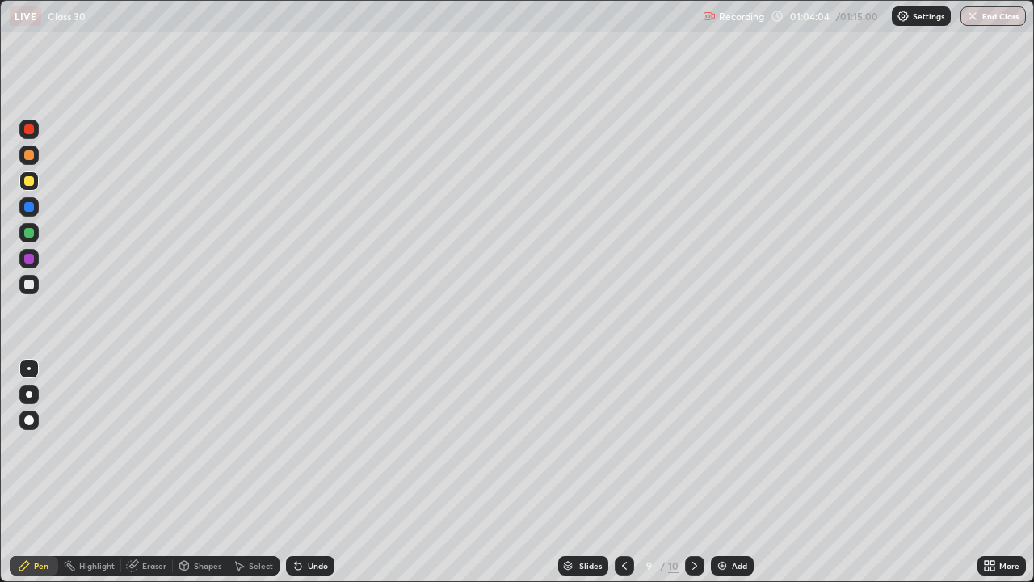
click at [992, 472] on icon at bounding box center [993, 568] width 4 height 4
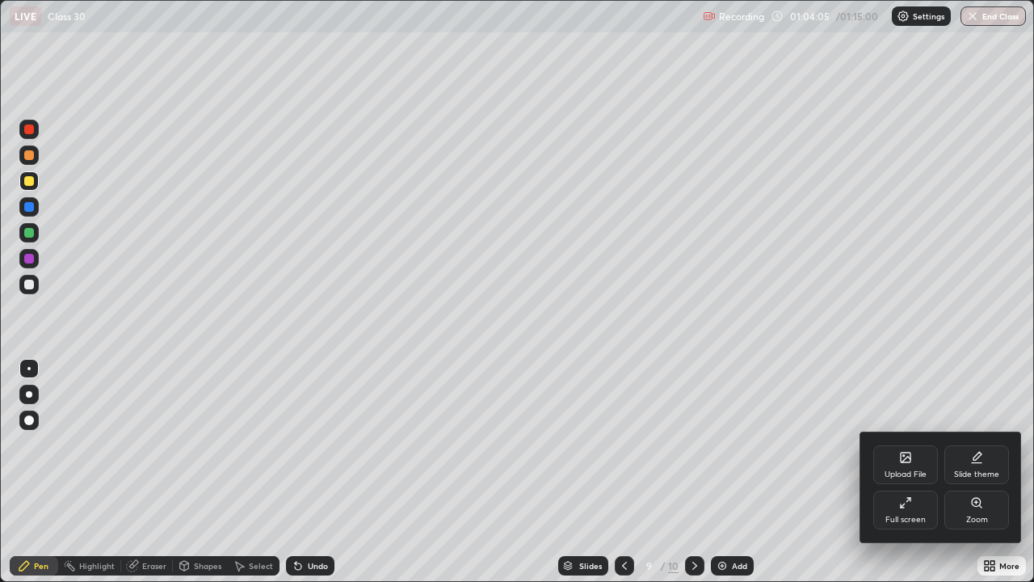
click at [905, 472] on div "Full screen" at bounding box center [906, 519] width 40 height 8
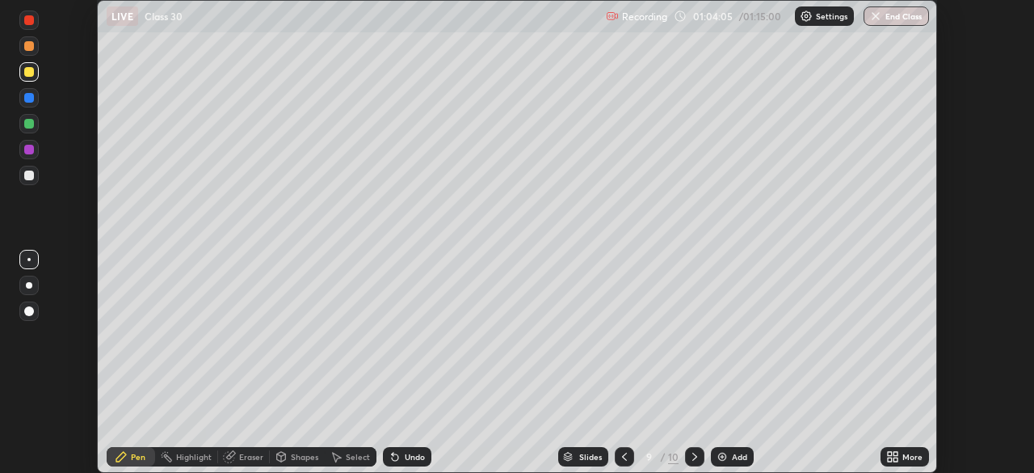
scroll to position [80323, 79762]
click at [881, 19] on img "button" at bounding box center [875, 16] width 13 height 13
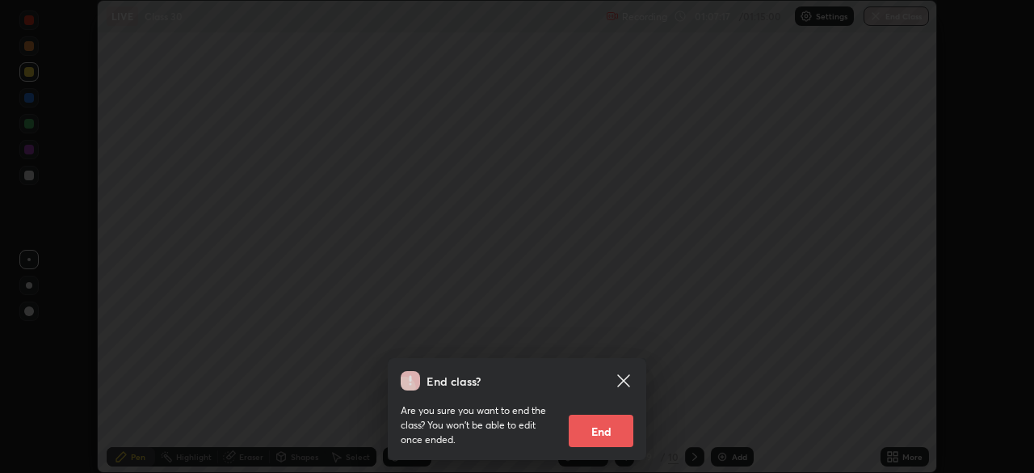
click at [602, 425] on button "End" at bounding box center [601, 430] width 65 height 32
